Goal: Navigation & Orientation: Find specific page/section

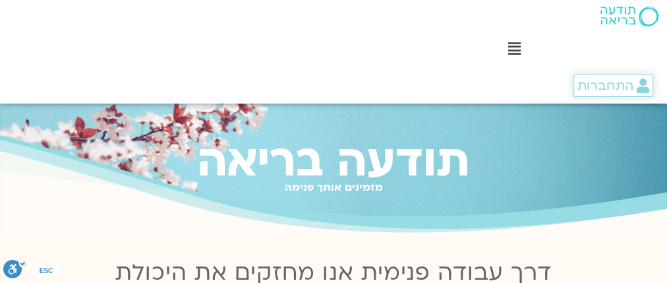
click at [630, 86] on span "התחברות" at bounding box center [606, 85] width 56 height 15
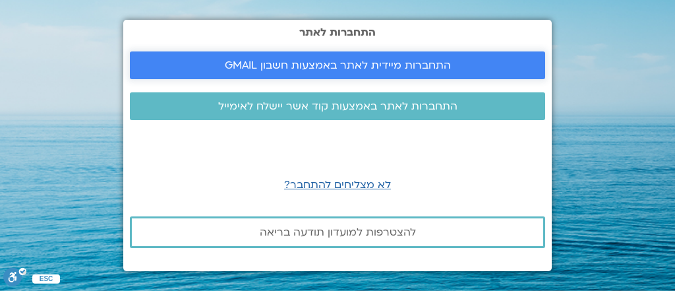
click at [313, 71] on span "התחברות מיידית לאתר באמצעות חשבון GMAIL" at bounding box center [338, 65] width 226 height 12
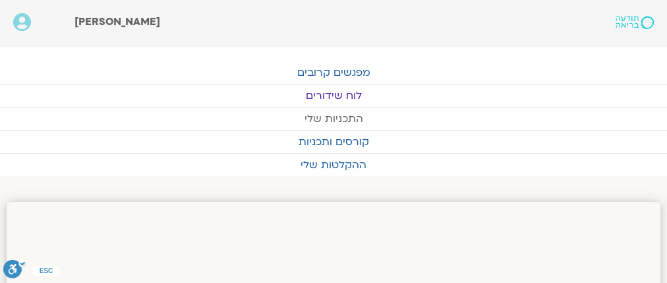
drag, startPoint x: 503, startPoint y: 94, endPoint x: 479, endPoint y: 117, distance: 33.6
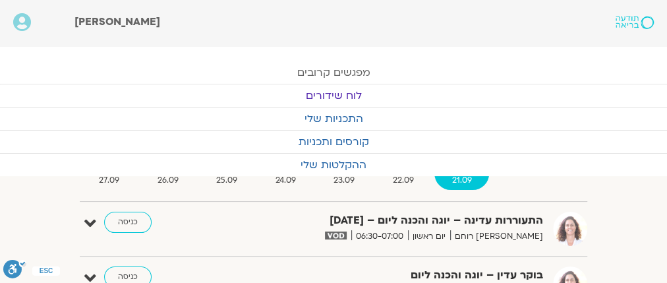
click at [333, 67] on link "מפגשים קרובים" at bounding box center [333, 72] width 667 height 22
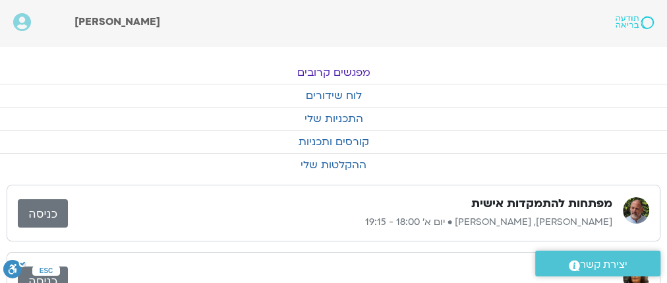
click at [51, 207] on link "כניסה" at bounding box center [43, 213] width 50 height 28
